Goal: Task Accomplishment & Management: Manage account settings

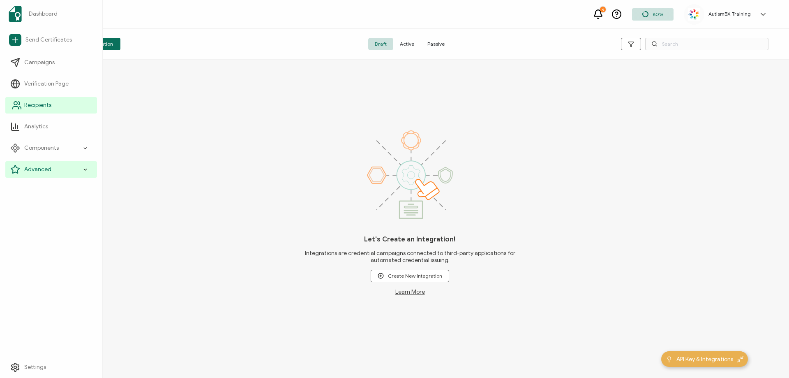
click at [37, 104] on span "Recipients" at bounding box center [37, 105] width 27 height 8
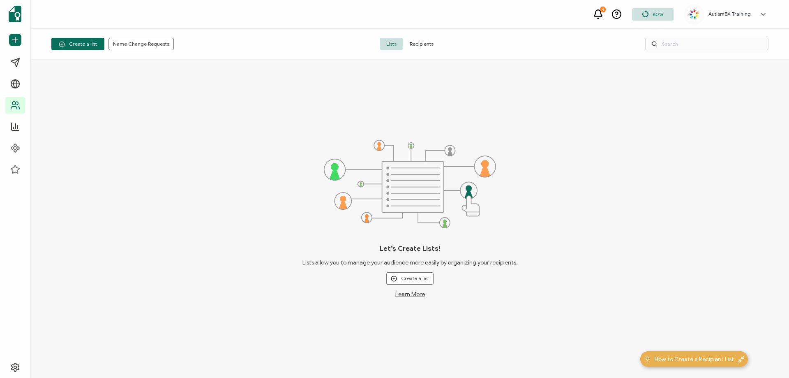
click at [672, 34] on div "Create a list Name Change Requests Lists Recipients" at bounding box center [410, 44] width 758 height 31
click at [678, 41] on input "text" at bounding box center [706, 44] width 123 height 12
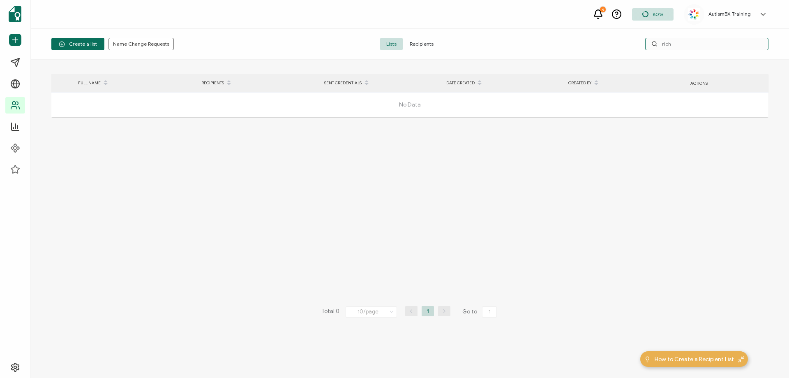
type input "rich"
click at [428, 45] on span "Recipients" at bounding box center [421, 44] width 37 height 12
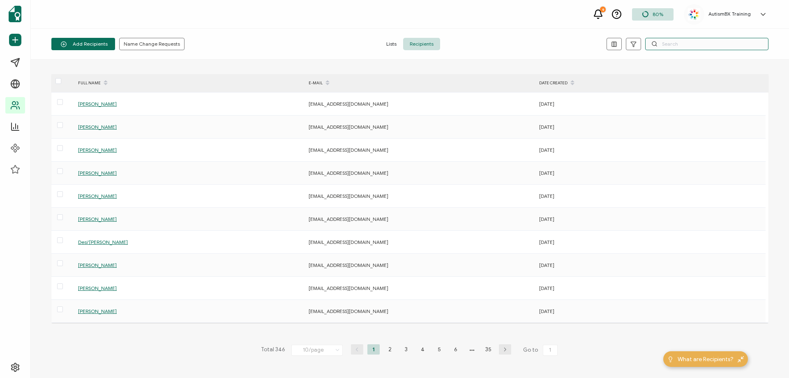
click at [667, 42] on input "text" at bounding box center [706, 44] width 123 height 12
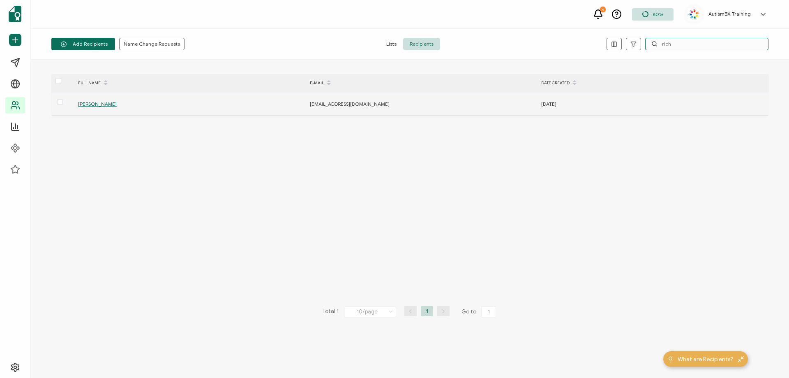
type input "rich"
click at [88, 104] on span "[PERSON_NAME]" at bounding box center [97, 104] width 39 height 6
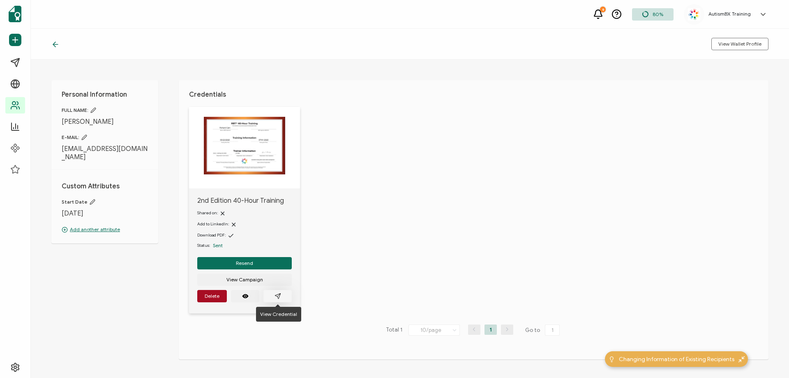
click at [275, 297] on icon "paper plane outline" at bounding box center [277, 296] width 7 height 7
